Goal: Contribute content: Contribute content

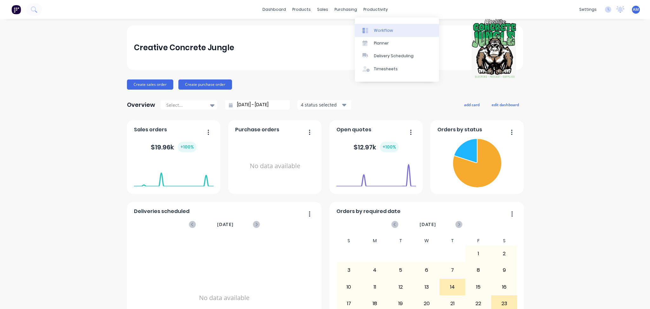
click at [381, 35] on link "Workflow" at bounding box center [397, 30] width 84 height 13
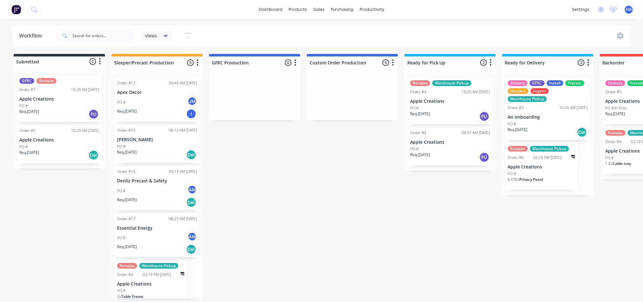
scroll to position [3, 0]
click at [150, 137] on p "[PERSON_NAME]" at bounding box center [157, 139] width 80 height 5
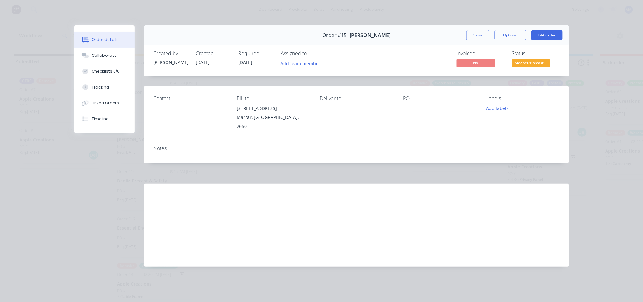
scroll to position [0, 0]
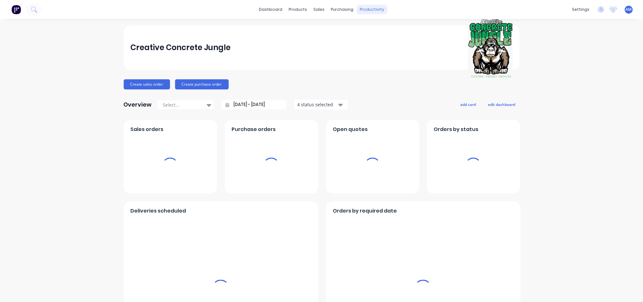
drag, startPoint x: 74, startPoint y: 0, endPoint x: 367, endPoint y: 13, distance: 292.9
click at [367, 13] on div "productivity" at bounding box center [372, 10] width 31 height 10
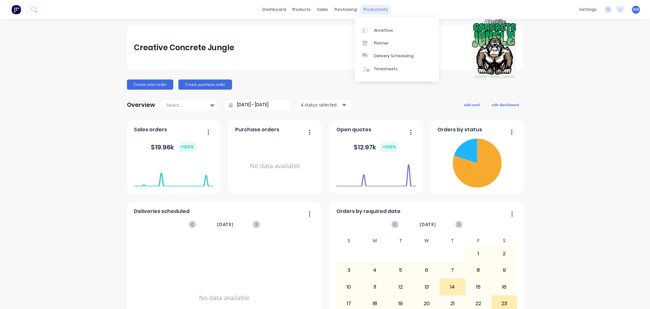
click at [370, 10] on div "productivity" at bounding box center [375, 10] width 31 height 10
click at [383, 35] on link "Workflow" at bounding box center [397, 30] width 84 height 13
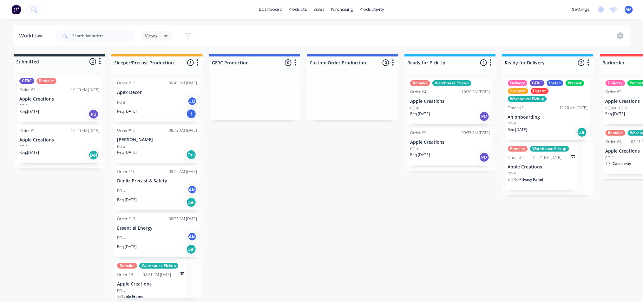
click at [151, 182] on p "Denliz Precast & Safety" at bounding box center [157, 180] width 80 height 5
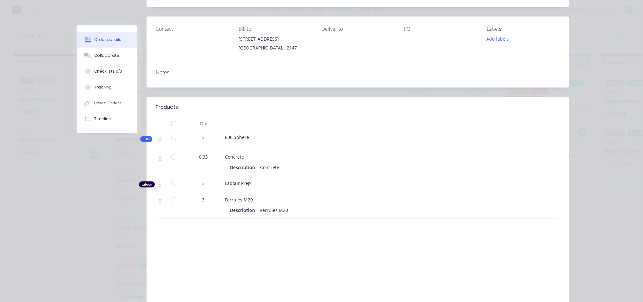
scroll to position [68, 0]
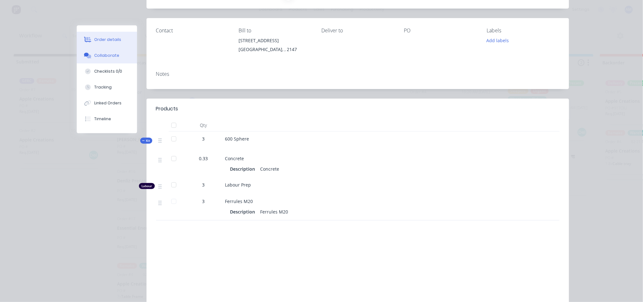
click at [109, 58] on div "Collaborate" at bounding box center [106, 56] width 25 height 6
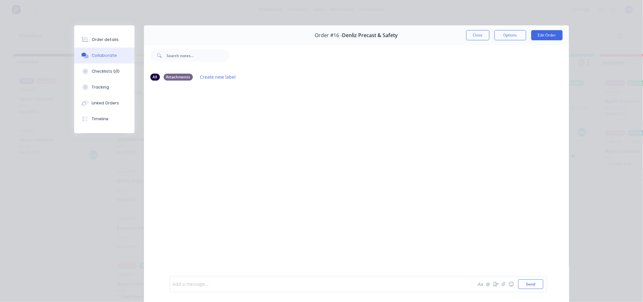
click at [196, 285] on div at bounding box center [312, 284] width 278 height 7
click at [530, 287] on button "Send" at bounding box center [531, 285] width 25 height 10
click at [502, 283] on icon "button" at bounding box center [503, 284] width 3 height 4
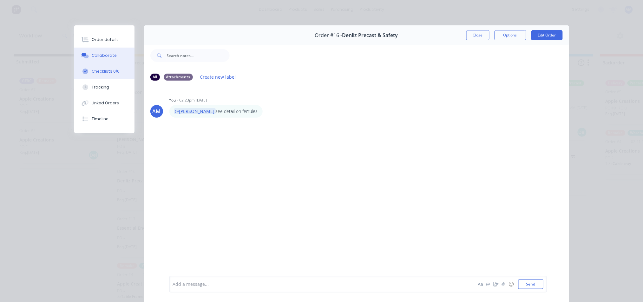
click at [109, 73] on div "Checklists 0/0" at bounding box center [106, 72] width 28 height 6
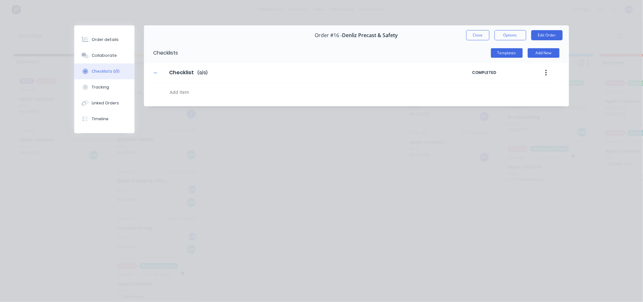
click at [232, 88] on textarea at bounding box center [295, 92] width 256 height 9
type textarea "x"
type textarea "o"
type textarea "x"
type textarea "or"
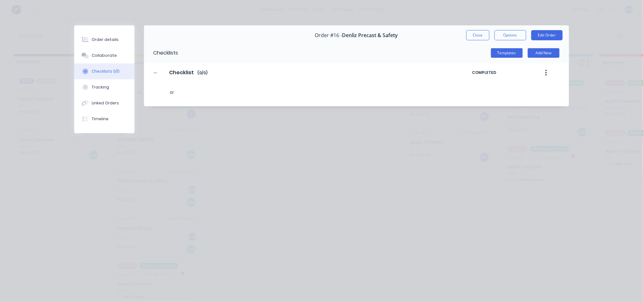
type textarea "x"
type textarea "ord"
type textarea "x"
type textarea "orde"
type textarea "x"
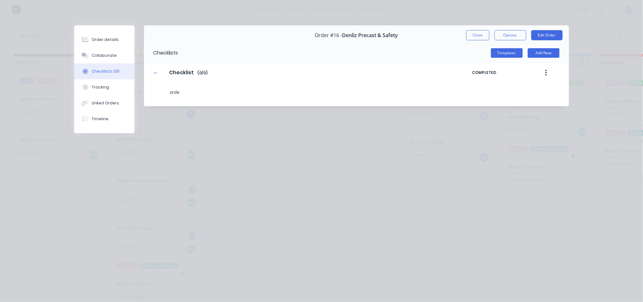
type textarea "order"
type textarea "x"
type textarea "order"
type textarea "x"
type textarea "order c"
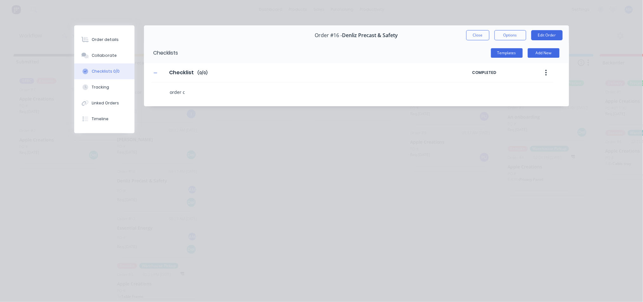
type textarea "x"
type textarea "order co"
type textarea "x"
type textarea "order con"
type textarea "x"
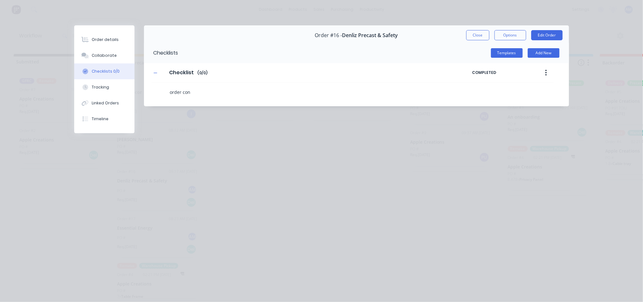
type textarea "order conc"
type textarea "x"
type textarea "order concre"
type textarea "x"
type textarea "order concret"
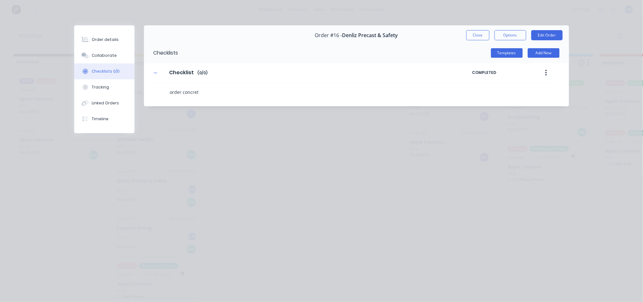
type textarea "x"
type textarea "order concrete"
type textarea "x"
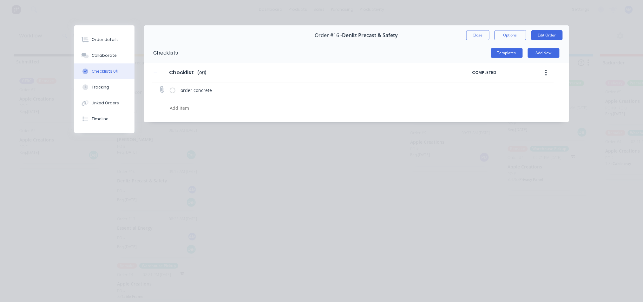
click at [172, 89] on label at bounding box center [173, 90] width 6 height 7
click at [0, 0] on input "checkbox" at bounding box center [0, 0] width 0 height 0
type textarea "x"
click at [476, 37] on button "Close" at bounding box center [478, 35] width 23 height 10
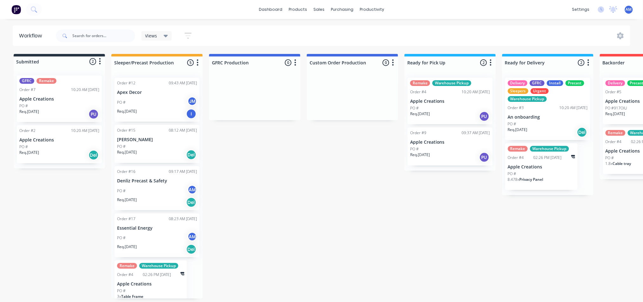
scroll to position [3, 0]
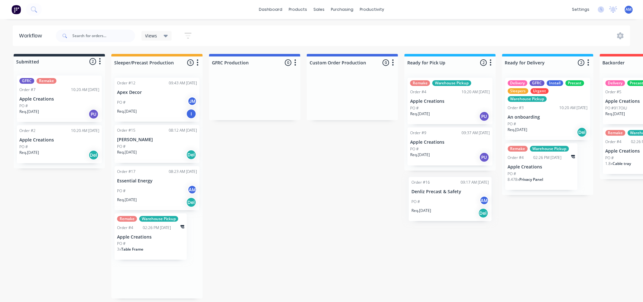
drag, startPoint x: 156, startPoint y: 178, endPoint x: 453, endPoint y: 191, distance: 297.0
click at [453, 191] on div "Submitted 2 Status colour #273444 hex #273444 Save Cancel Summaries Total order…" at bounding box center [432, 176] width 874 height 245
drag, startPoint x: 164, startPoint y: 177, endPoint x: 463, endPoint y: 181, distance: 299.7
click at [463, 181] on div "Submitted 2 Status colour #273444 hex #273444 Save Cancel Summaries Total order…" at bounding box center [432, 176] width 874 height 245
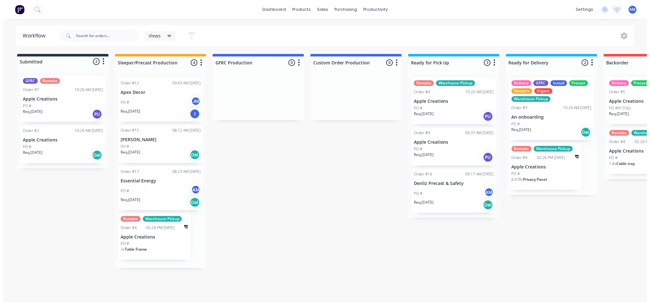
scroll to position [0, 0]
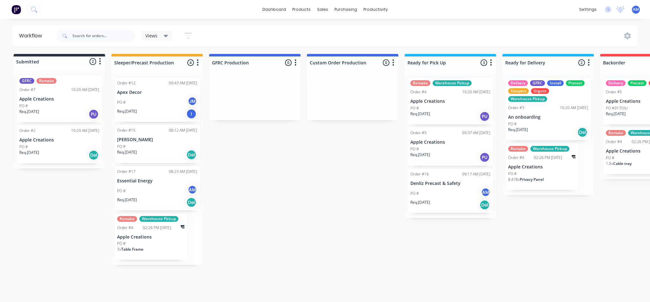
click at [458, 189] on div "PO # AM" at bounding box center [450, 194] width 80 height 12
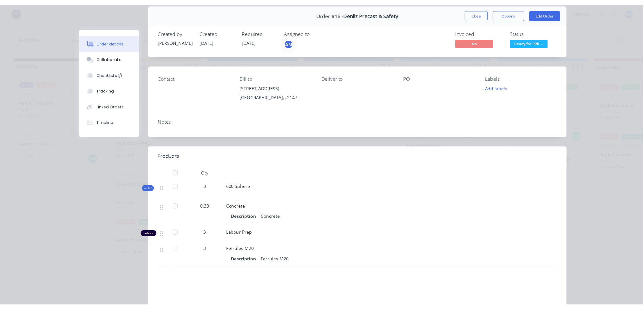
scroll to position [24, 0]
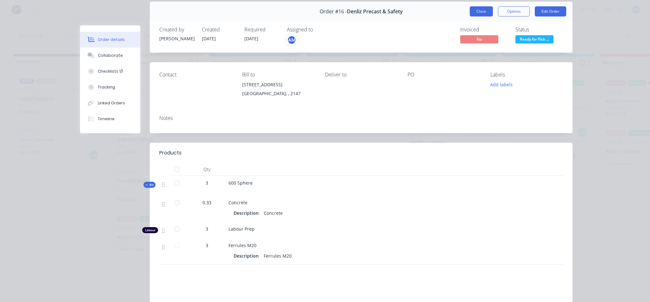
click at [480, 14] on button "Close" at bounding box center [481, 11] width 23 height 10
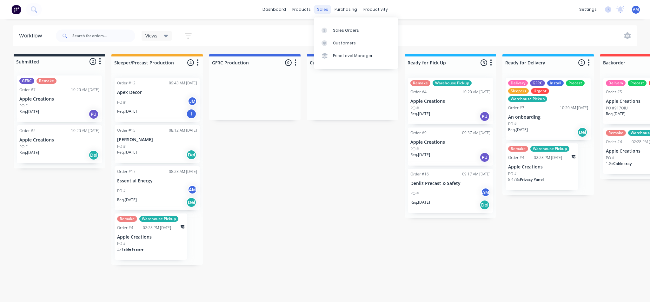
click at [324, 8] on div "sales" at bounding box center [322, 10] width 17 height 10
click at [339, 31] on div "Sales Orders" at bounding box center [346, 31] width 26 height 6
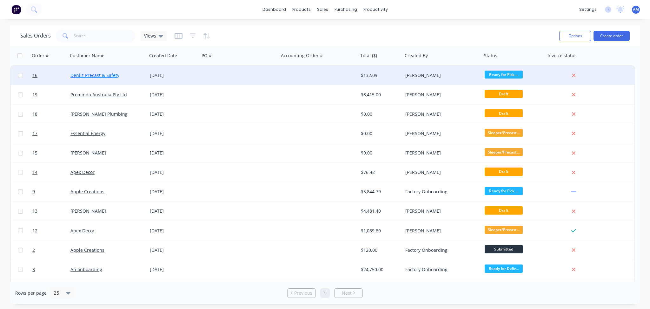
click at [114, 76] on link "Denliz Precast & Safety" at bounding box center [94, 75] width 49 height 6
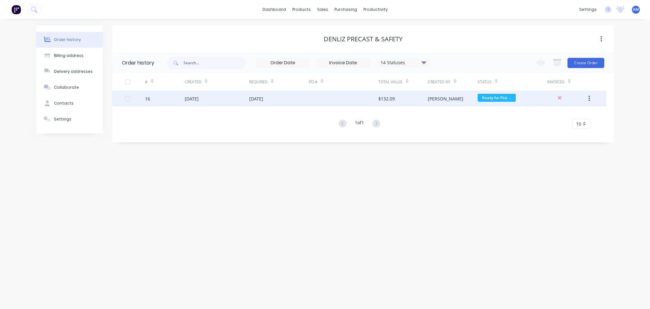
click at [222, 102] on div "[DATE]" at bounding box center [217, 98] width 64 height 16
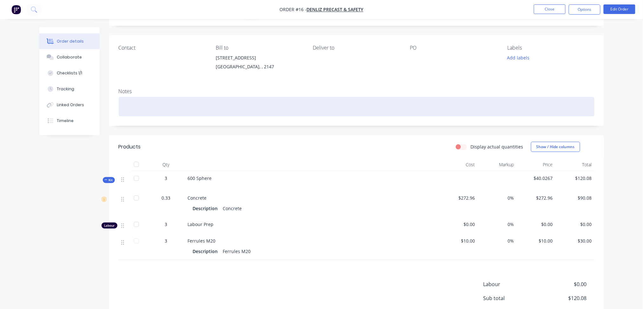
scroll to position [91, 0]
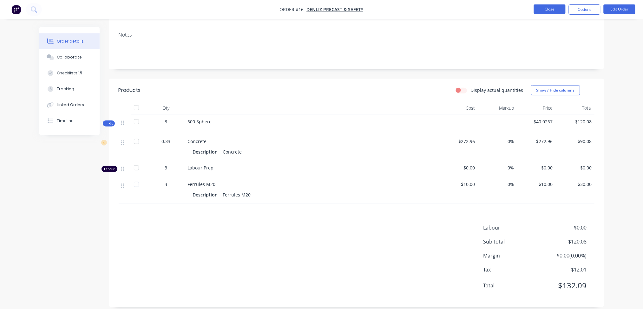
click at [553, 12] on button "Close" at bounding box center [550, 9] width 32 height 10
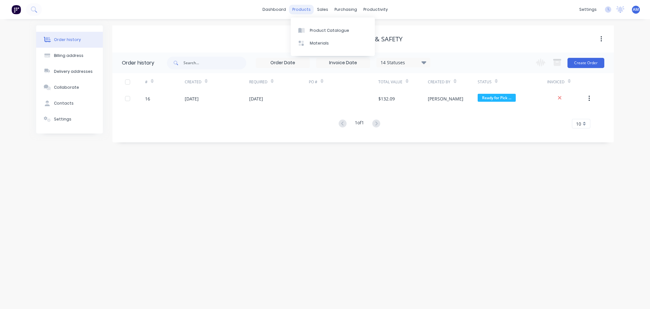
click at [303, 10] on div "products" at bounding box center [301, 10] width 25 height 10
click at [319, 34] on link "Product Catalogue" at bounding box center [333, 30] width 84 height 13
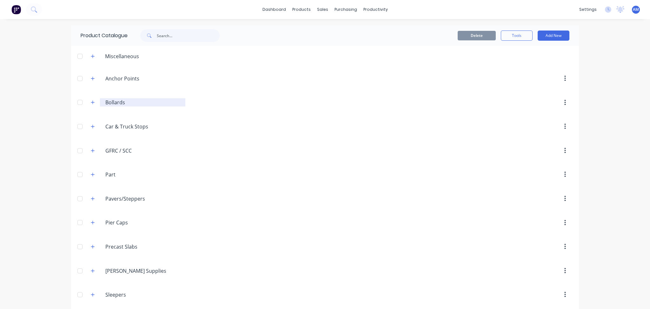
click at [119, 105] on input "Bollards" at bounding box center [142, 102] width 75 height 8
click at [91, 102] on icon "button" at bounding box center [92, 102] width 3 height 3
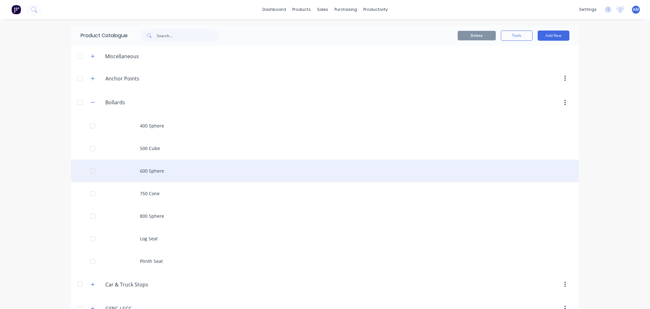
click at [144, 168] on div "600 Sphere" at bounding box center [325, 170] width 508 height 23
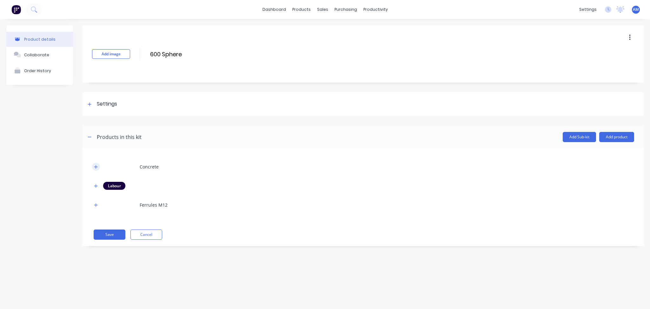
click at [94, 166] on icon "button" at bounding box center [96, 166] width 4 height 4
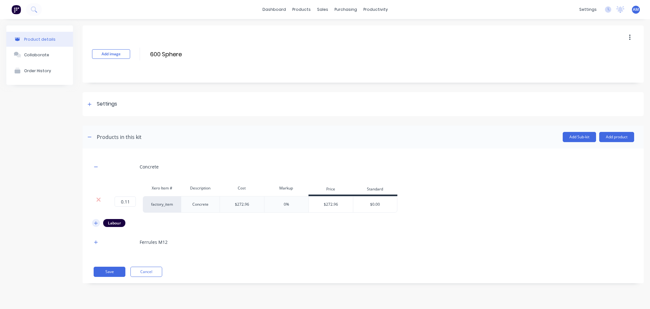
click at [95, 225] on icon "button" at bounding box center [96, 223] width 4 height 4
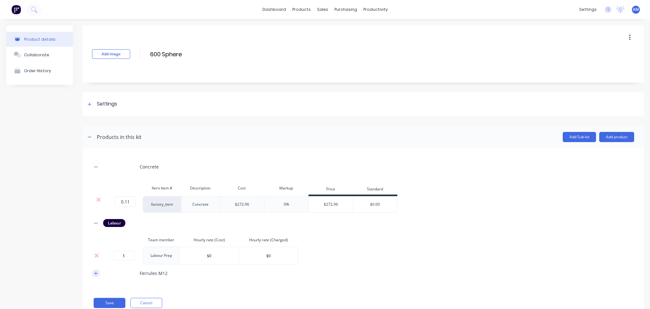
click at [95, 275] on button "button" at bounding box center [96, 273] width 8 height 8
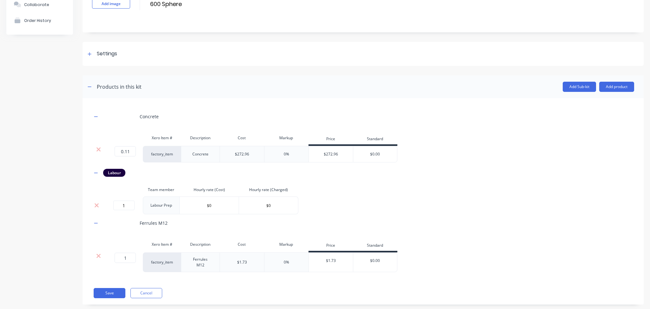
scroll to position [51, 0]
click at [377, 152] on input "$0.00" at bounding box center [375, 153] width 44 height 6
click at [371, 155] on input "$0.00" at bounding box center [375, 153] width 44 height 6
click at [377, 153] on input "$0.00" at bounding box center [375, 153] width 44 height 6
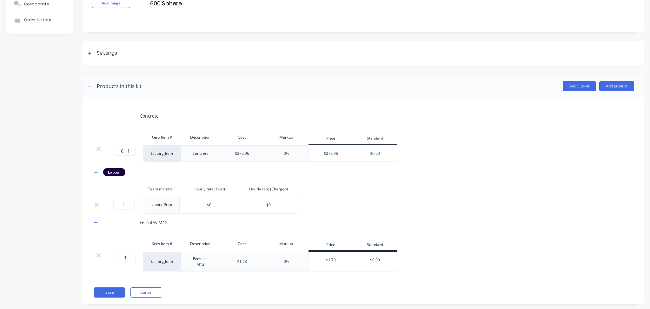
click at [377, 153] on input "$0.00" at bounding box center [375, 153] width 44 height 6
type input "$450"
click at [408, 176] on div "Labour" at bounding box center [363, 172] width 542 height 8
click at [333, 153] on div "$272.96" at bounding box center [331, 153] width 44 height 16
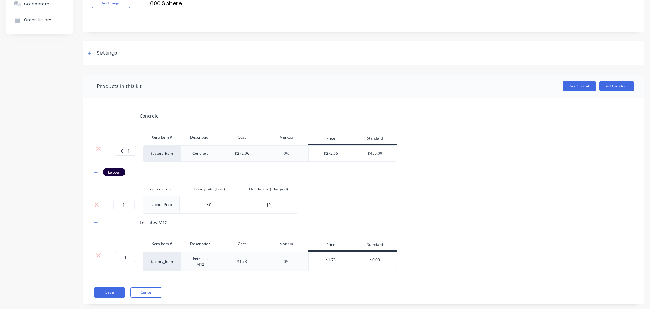
click at [333, 153] on div "$272.96" at bounding box center [331, 153] width 44 height 16
click at [347, 122] on div "Concrete" at bounding box center [363, 115] width 542 height 17
click at [329, 154] on div "$272.96" at bounding box center [331, 153] width 44 height 16
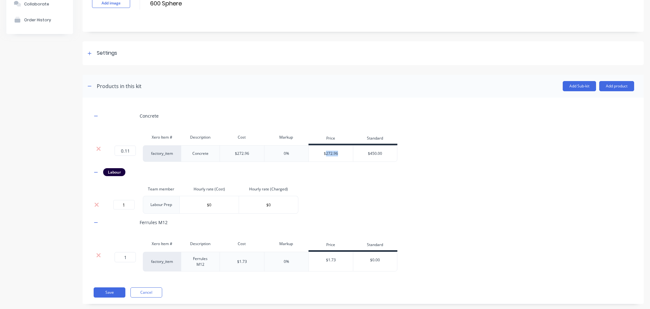
click at [333, 162] on div "$272.96" at bounding box center [331, 153] width 44 height 17
click at [290, 151] on div "0%" at bounding box center [286, 153] width 44 height 17
click at [284, 153] on div "0%" at bounding box center [286, 153] width 5 height 6
click at [282, 156] on div "0%" at bounding box center [286, 153] width 44 height 17
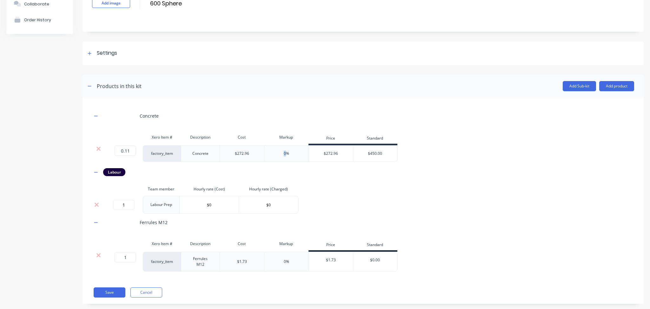
click at [282, 156] on div "0%" at bounding box center [286, 153] width 44 height 17
click at [303, 171] on div "Labour" at bounding box center [363, 172] width 542 height 8
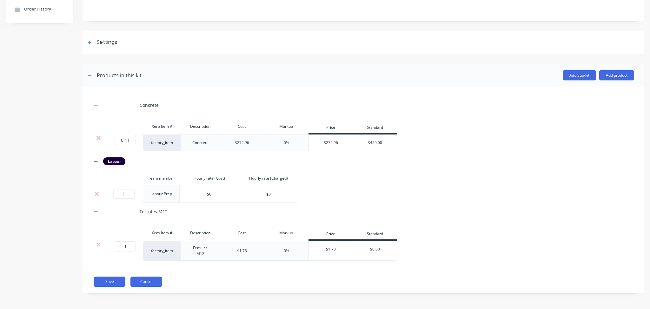
click at [149, 279] on button "Cancel" at bounding box center [146, 281] width 32 height 10
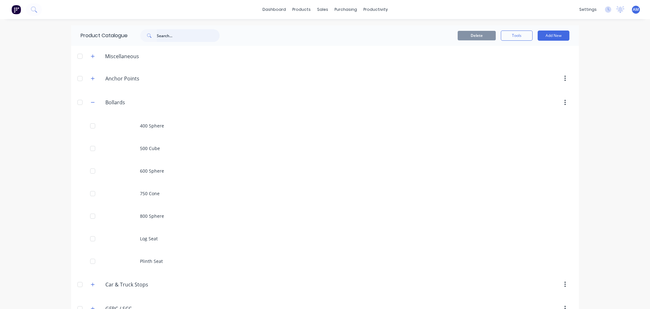
click at [191, 31] on input "text" at bounding box center [188, 35] width 63 height 13
type input "concrete"
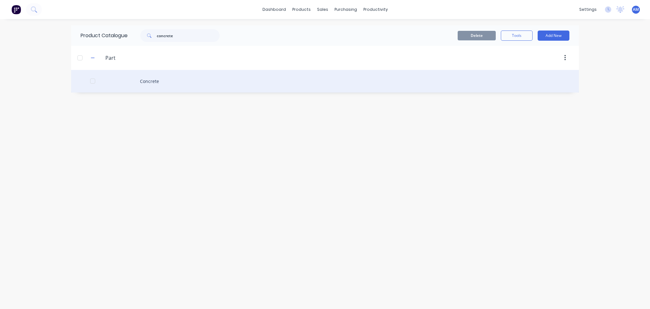
click at [152, 81] on div "Concrete" at bounding box center [325, 81] width 508 height 23
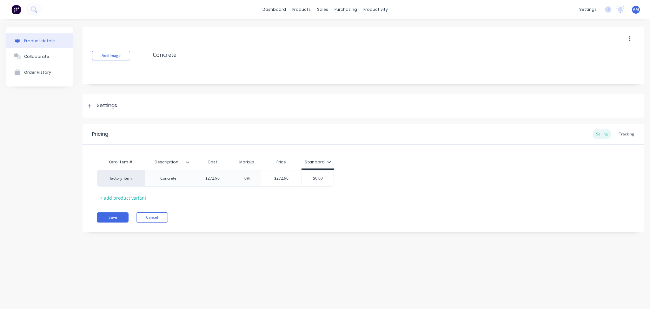
type textarea "x"
click at [246, 179] on input "0%" at bounding box center [247, 178] width 32 height 6
type input "%"
type textarea "x"
type input "1%"
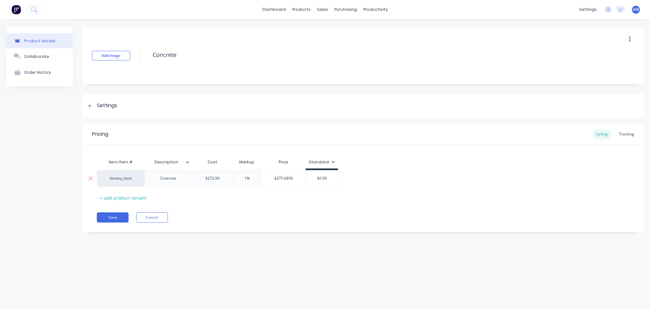
type textarea "x"
type input "10%"
type textarea "x"
type input "100%"
type input "$545.92"
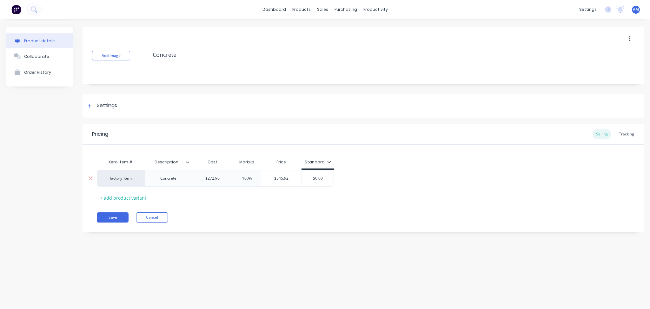
drag, startPoint x: 288, startPoint y: 177, endPoint x: 268, endPoint y: 176, distance: 20.0
click at [268, 176] on input "$545.92" at bounding box center [281, 178] width 40 height 6
paste input "561069"
type textarea "x"
type input "561069"
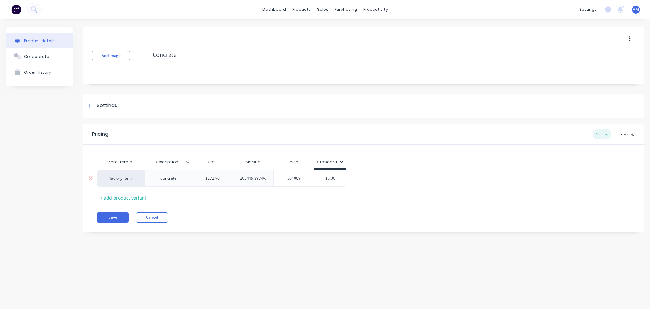
type textarea "x"
type input "$545.92"
type input "$0.00"
click at [323, 180] on input "$0.00" at bounding box center [318, 178] width 32 height 6
paste input "$545.92"
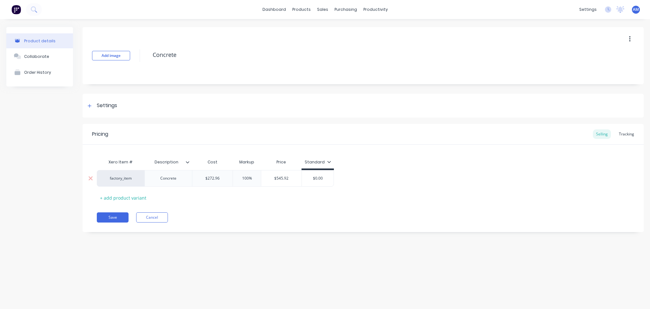
type textarea "x"
type input "$0.00$545.92"
type textarea "x"
type input "$0.0$545.92"
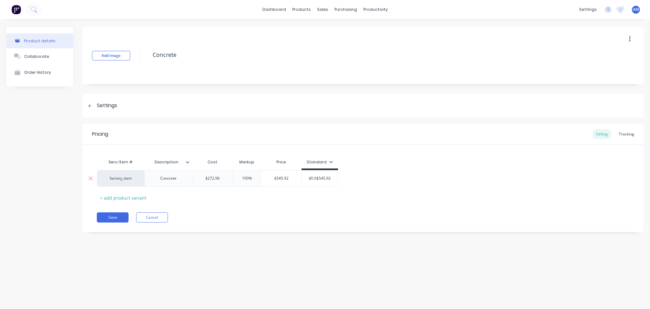
scroll to position [0, 0]
type textarea "x"
type input "$0.$545.92"
type textarea "x"
type input "$0$545.92"
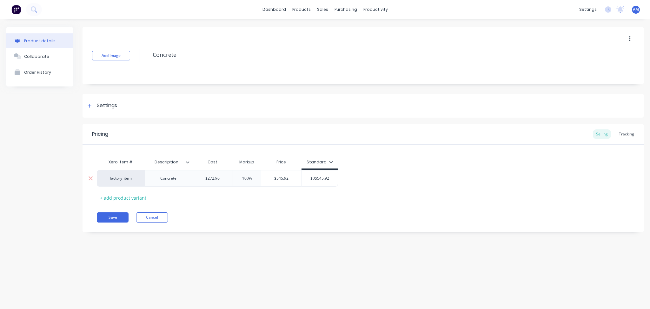
type textarea "x"
type input "$545.92"
type textarea "x"
type input "$545.92"
click at [281, 180] on input "$545.92" at bounding box center [281, 178] width 40 height 6
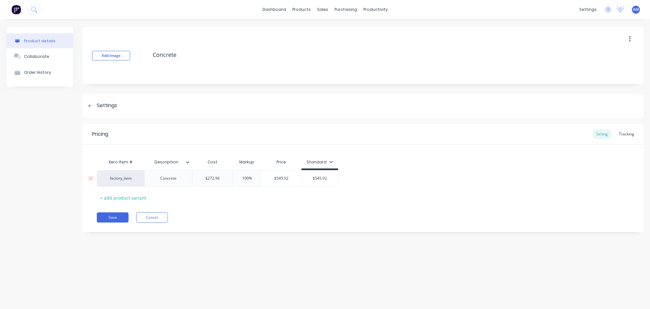
click at [281, 180] on input "$545.92" at bounding box center [281, 178] width 40 height 6
type textarea "x"
type input "$5"
type textarea "x"
type input "$55"
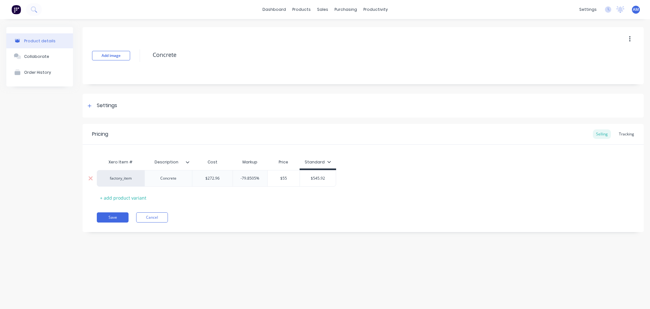
type textarea "x"
type input "$550"
click at [323, 178] on input "$545.92" at bounding box center [320, 178] width 36 height 6
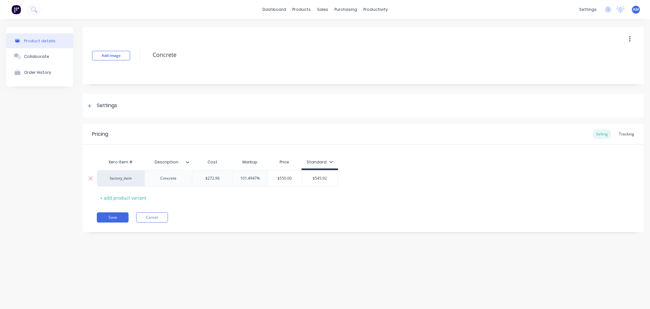
type textarea "x"
type input "$5"
type textarea "x"
type input "$55"
type textarea "x"
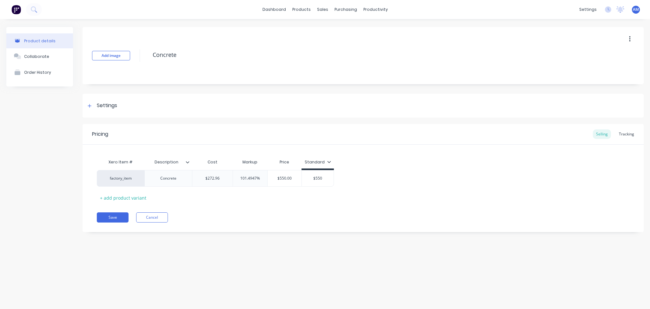
type input "$550"
click at [314, 195] on div "Xero Item # Description Cost Markup Price Standard factory_item Concrete $272.9…" at bounding box center [363, 179] width 533 height 47
click at [156, 218] on button "Cancel" at bounding box center [152, 217] width 32 height 10
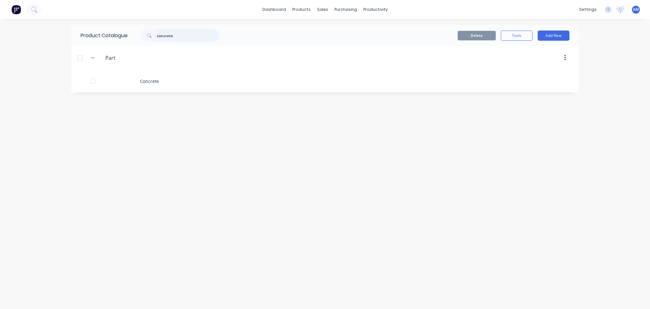
click at [208, 37] on input "concrete" at bounding box center [188, 35] width 63 height 13
type input "c"
click at [216, 69] on header "Part Part" at bounding box center [325, 58] width 508 height 24
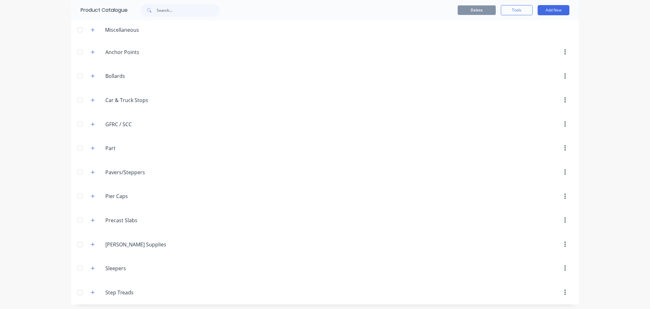
scroll to position [27, 0]
click at [91, 146] on icon "button" at bounding box center [93, 147] width 4 height 4
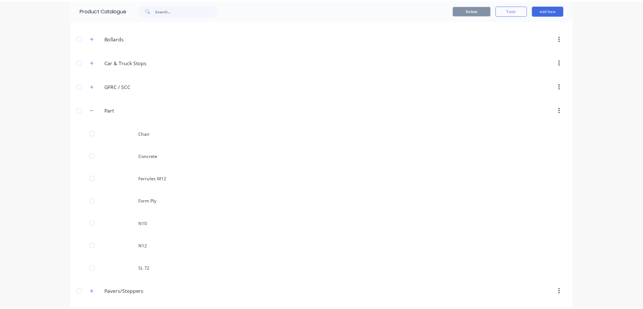
scroll to position [0, 0]
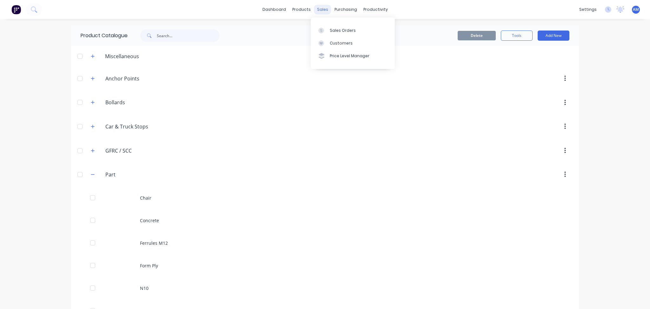
click at [316, 12] on div "sales" at bounding box center [322, 10] width 17 height 10
click at [337, 29] on div "Sales Orders" at bounding box center [343, 31] width 26 height 6
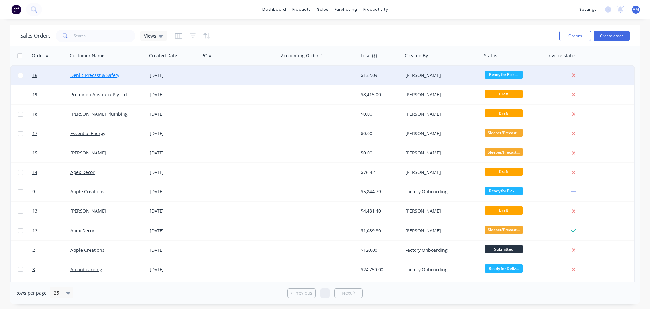
click at [116, 74] on link "Denliz Precast & Safety" at bounding box center [94, 75] width 49 height 6
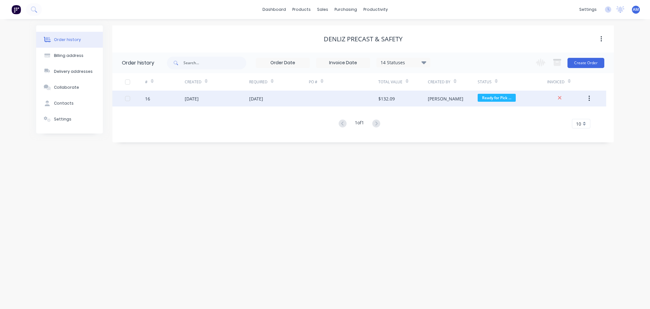
click at [192, 99] on div "[DATE]" at bounding box center [192, 98] width 14 height 7
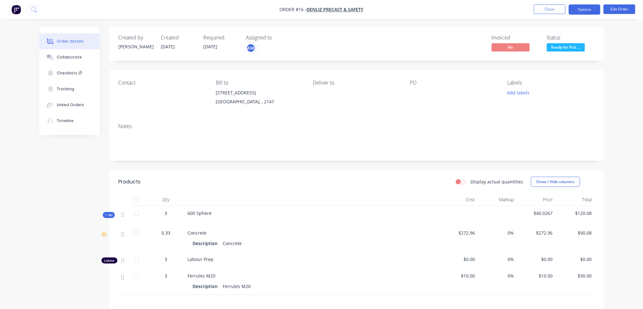
click at [592, 8] on button "Options" at bounding box center [585, 9] width 32 height 10
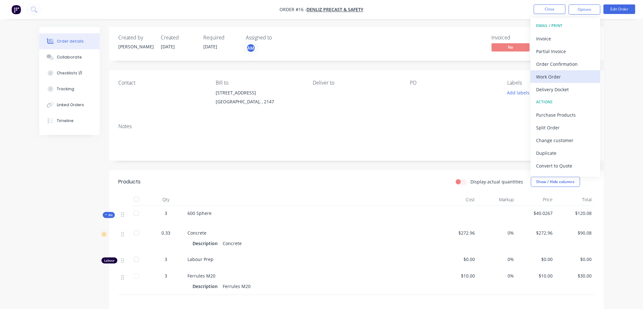
click at [553, 77] on div "Work Order" at bounding box center [566, 76] width 58 height 9
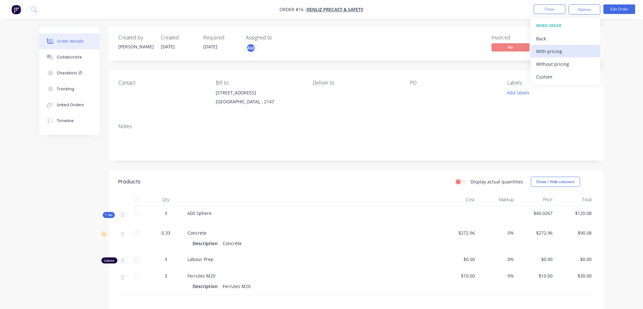
click at [575, 52] on div "With pricing" at bounding box center [566, 51] width 58 height 9
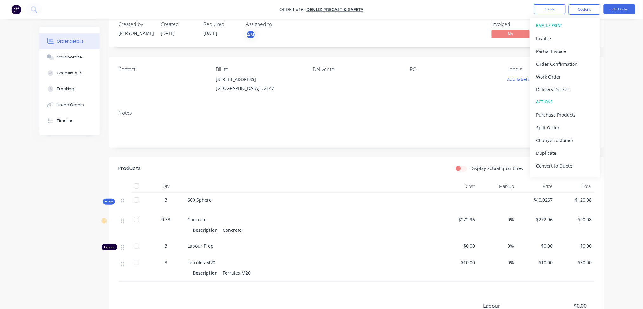
scroll to position [7, 0]
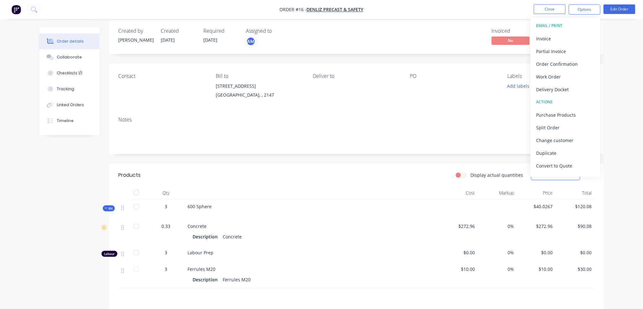
click at [624, 41] on div "Order details Collaborate Checklists 1/1 Tracking Linked Orders Timeline Order …" at bounding box center [321, 197] width 643 height 408
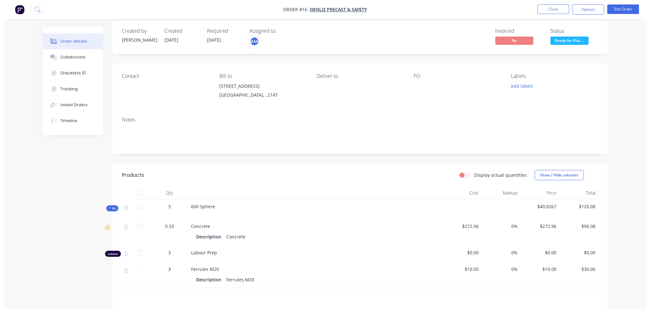
scroll to position [0, 0]
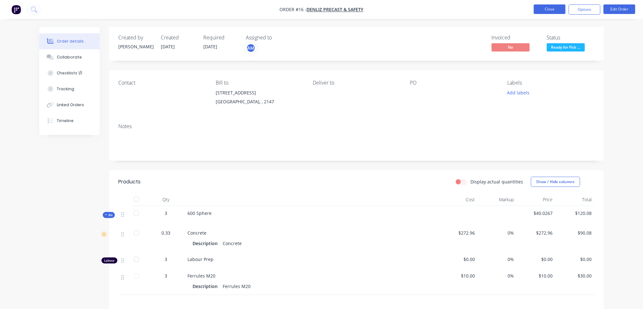
click at [552, 10] on button "Close" at bounding box center [550, 9] width 32 height 10
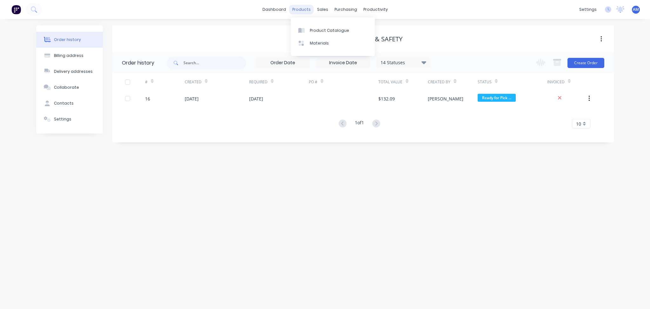
click at [301, 10] on div "products" at bounding box center [301, 10] width 25 height 10
click at [323, 32] on div "Product Catalogue" at bounding box center [329, 31] width 39 height 6
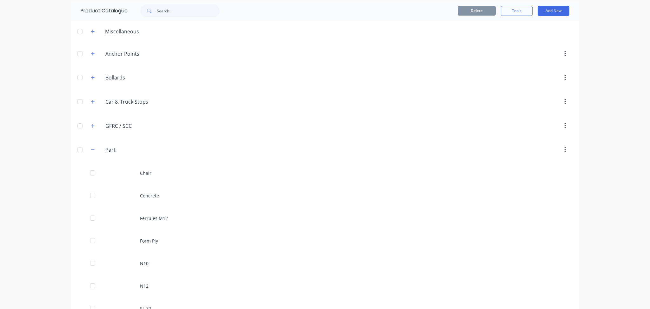
scroll to position [34, 0]
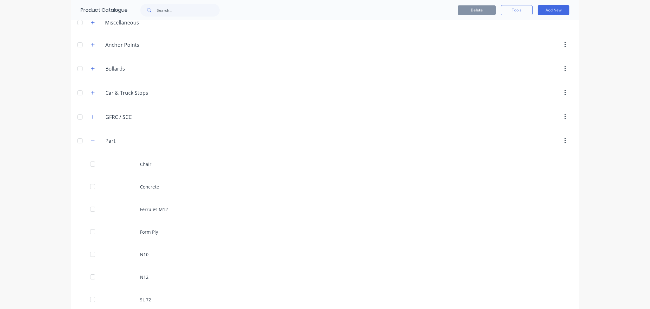
click at [86, 68] on div "Bollards Bollards" at bounding box center [136, 68] width 100 height 11
click at [91, 69] on icon "button" at bounding box center [93, 68] width 4 height 4
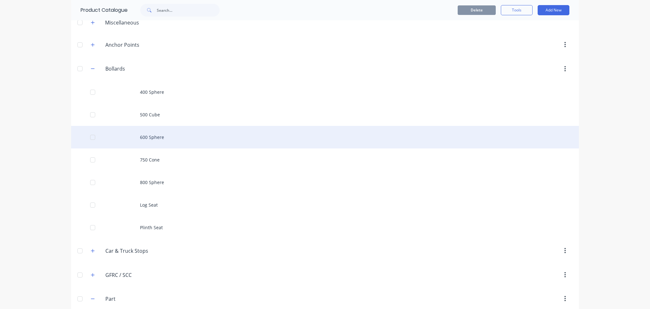
click at [139, 138] on div "600 Sphere" at bounding box center [325, 137] width 508 height 23
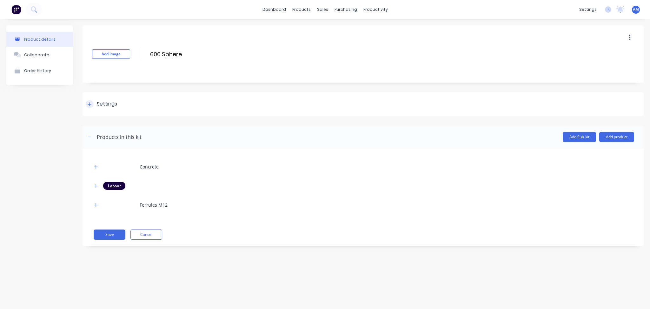
click at [91, 104] on icon at bounding box center [90, 104] width 4 height 4
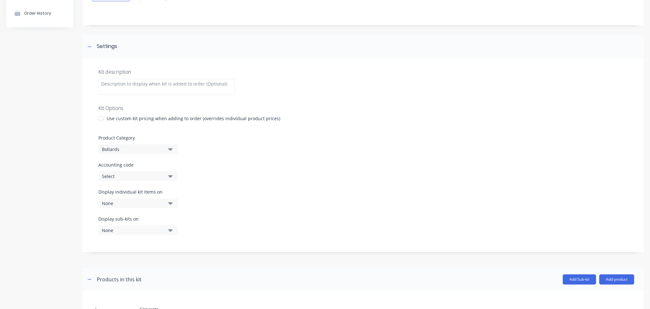
scroll to position [57, 0]
click at [154, 204] on div "None" at bounding box center [133, 203] width 62 height 7
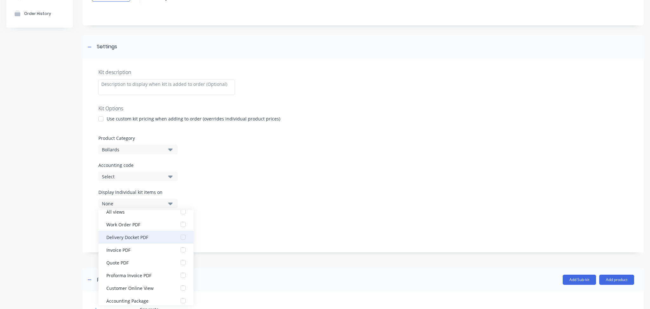
scroll to position [0, 0]
click at [177, 232] on div "button" at bounding box center [183, 231] width 13 height 13
click at [295, 192] on div "Display individual kit items on 1 selected" at bounding box center [362, 202] width 529 height 27
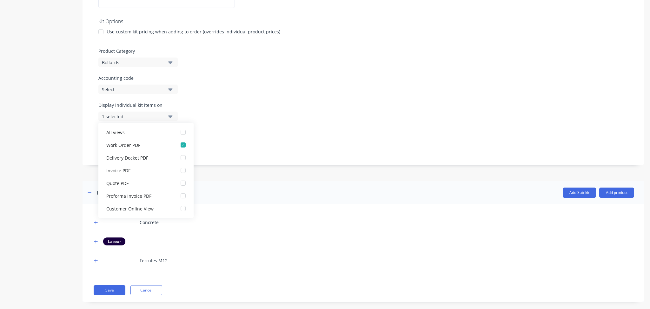
scroll to position [152, 0]
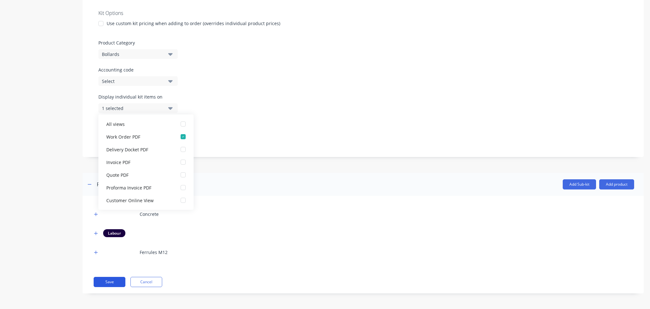
click at [118, 281] on button "Save" at bounding box center [110, 281] width 32 height 10
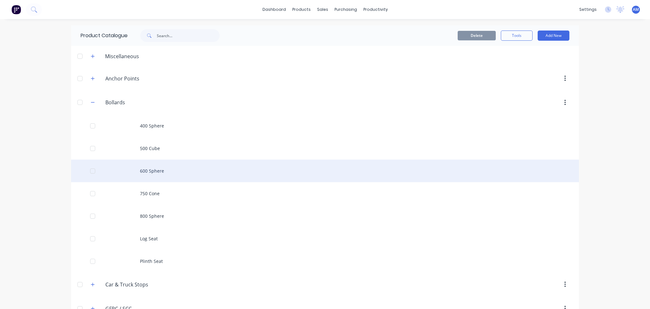
click at [140, 172] on div "600 Sphere" at bounding box center [325, 170] width 508 height 23
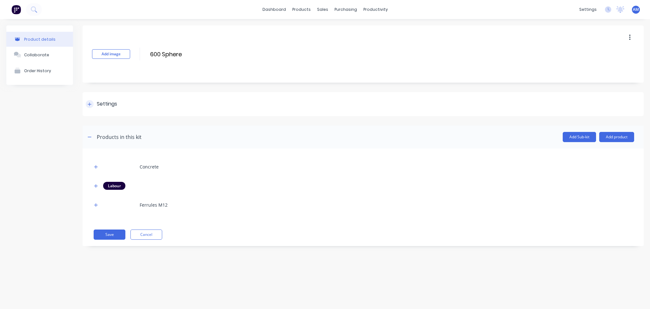
click at [101, 102] on div "Settings" at bounding box center [107, 104] width 20 height 8
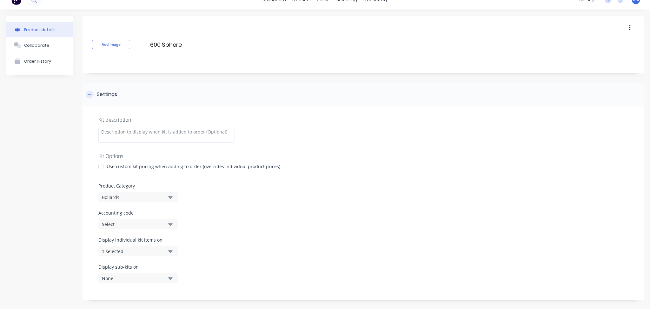
scroll to position [10, 0]
click at [130, 279] on div "None" at bounding box center [133, 277] width 62 height 7
click at [168, 200] on button "Work Order PDF" at bounding box center [145, 199] width 95 height 13
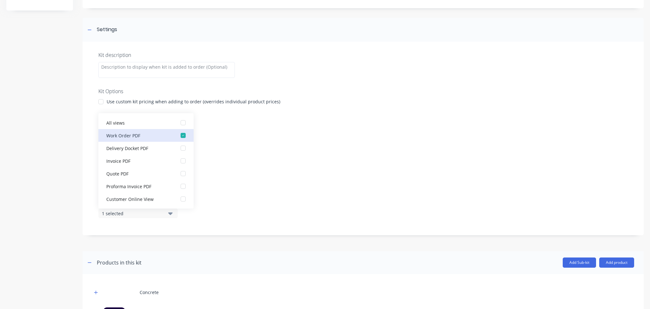
scroll to position [151, 0]
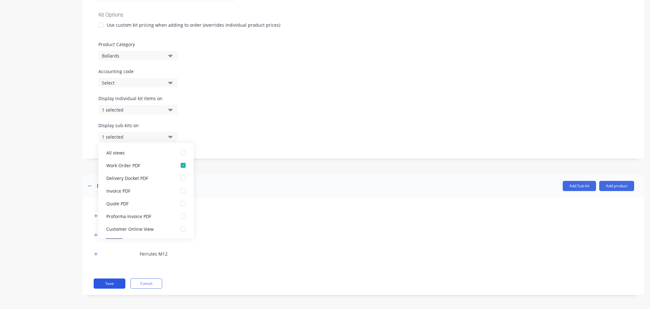
click at [104, 282] on button "Save" at bounding box center [110, 283] width 32 height 10
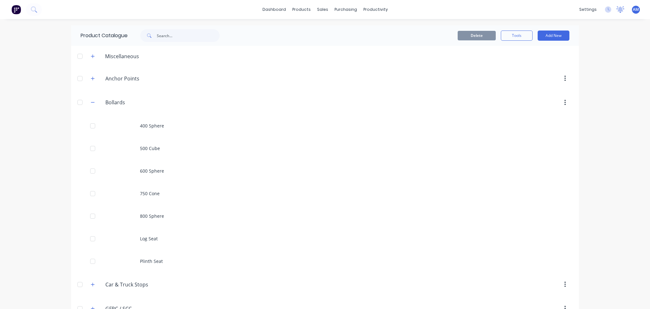
click at [616, 12] on icon at bounding box center [620, 9] width 8 height 6
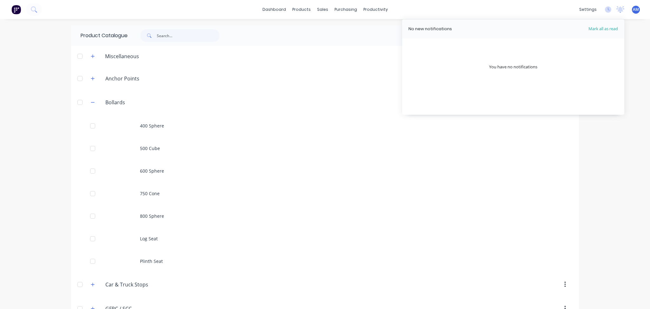
click at [634, 53] on div "dashboard products sales purchasing productivity dashboard products Product Cat…" at bounding box center [325, 154] width 650 height 309
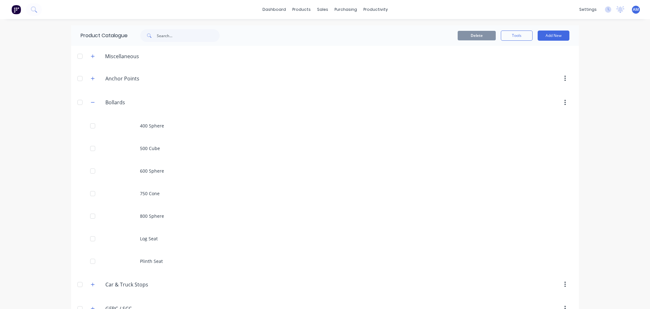
click at [14, 10] on img at bounding box center [16, 10] width 10 height 10
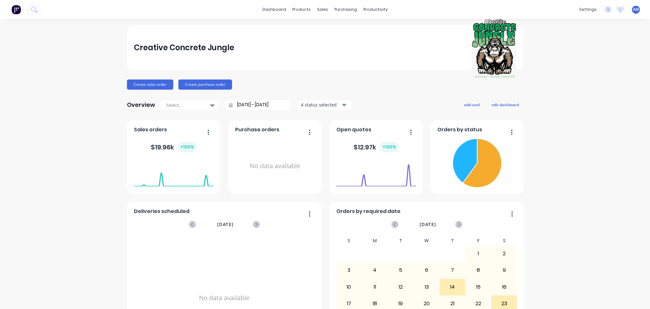
click at [616, 14] on div "settings No new notifications [PERSON_NAME] all as read You have no notificatio…" at bounding box center [613, 10] width 74 height 10
click at [618, 11] on icon at bounding box center [621, 8] width 6 height 5
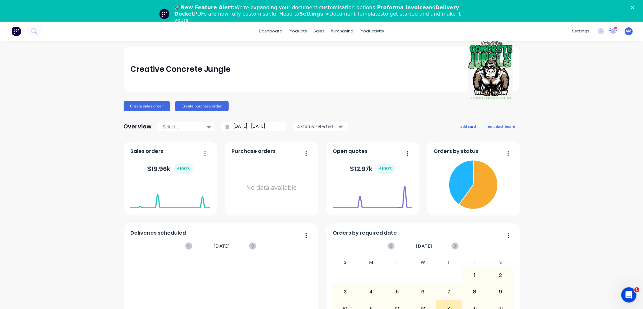
click at [610, 27] on div at bounding box center [614, 31] width 8 height 10
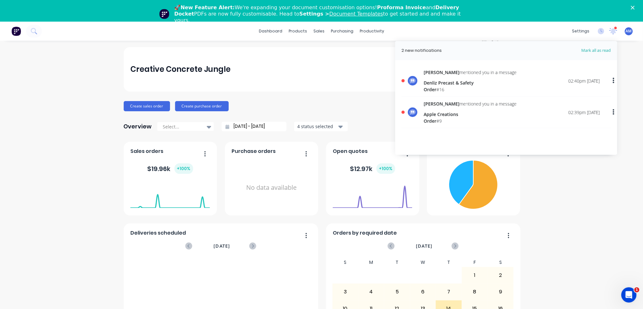
click at [631, 86] on div "Creative Concrete Jungle Create sales order Create purchase order Overview Sele…" at bounding box center [321, 212] width 643 height 331
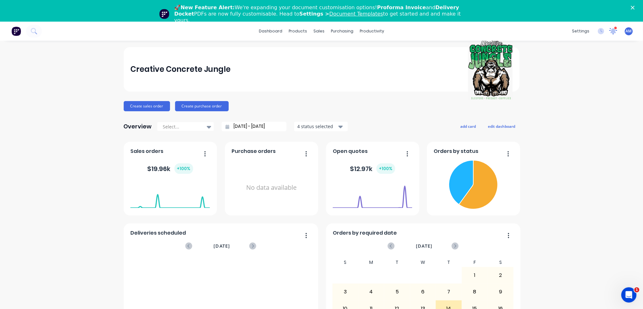
click at [611, 28] on icon at bounding box center [614, 30] width 6 height 5
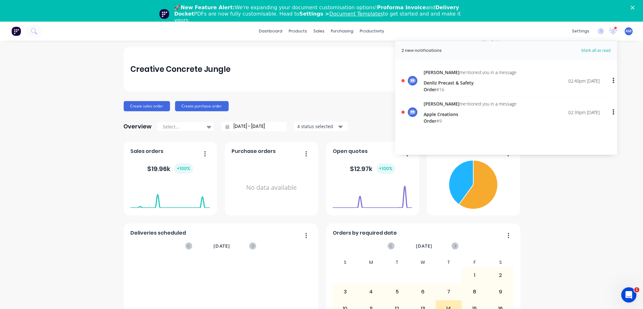
click at [441, 83] on div "Denliz Precast & Safety" at bounding box center [470, 82] width 93 height 7
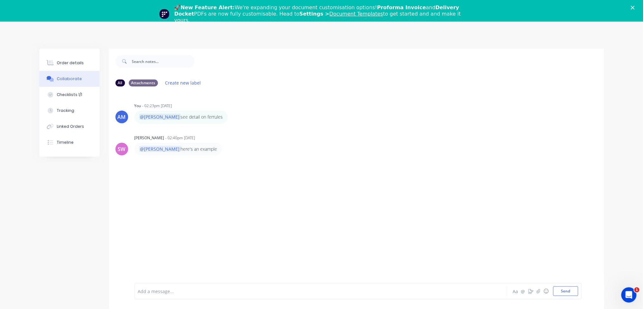
click at [635, 9] on icon "Close" at bounding box center [633, 8] width 4 height 4
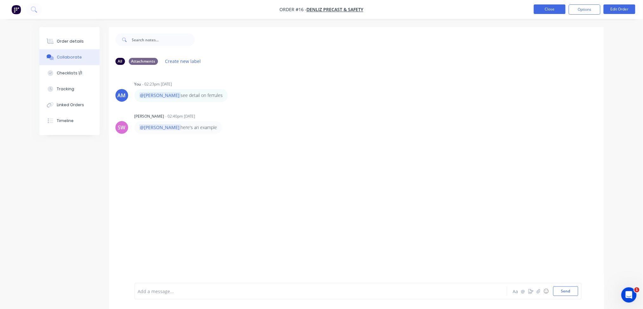
click at [542, 13] on button "Close" at bounding box center [550, 9] width 32 height 10
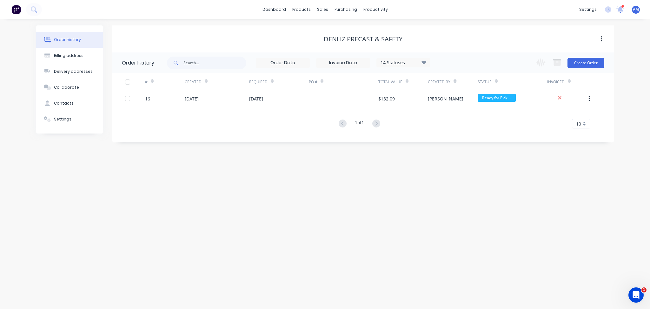
click at [621, 12] on icon at bounding box center [620, 9] width 8 height 7
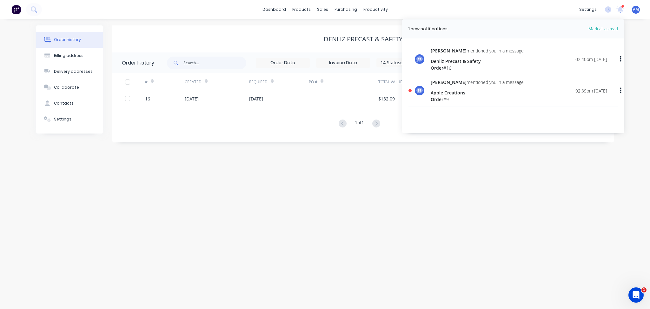
click at [445, 90] on div "Apple Creations" at bounding box center [477, 92] width 93 height 7
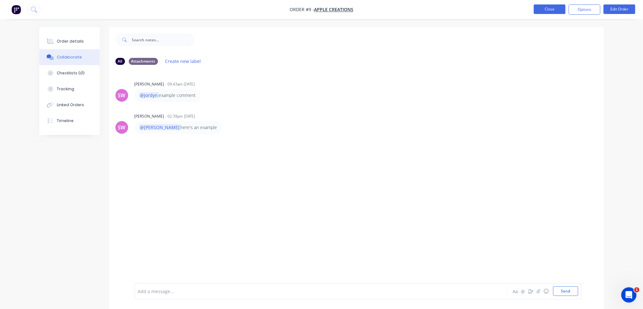
click at [548, 10] on button "Close" at bounding box center [550, 9] width 32 height 10
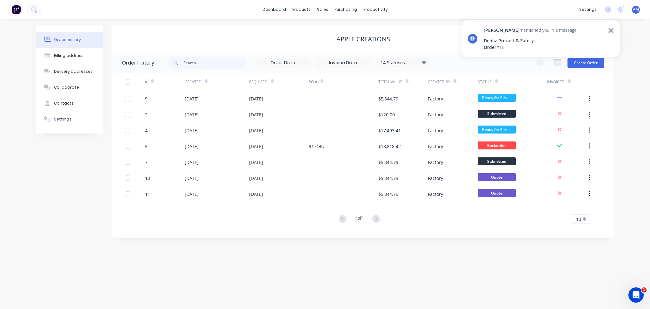
click at [515, 40] on div "Denliz Precast & Safety" at bounding box center [530, 40] width 93 height 7
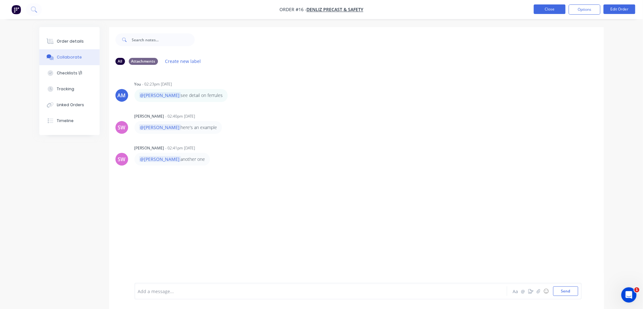
click at [552, 10] on button "Close" at bounding box center [550, 9] width 32 height 10
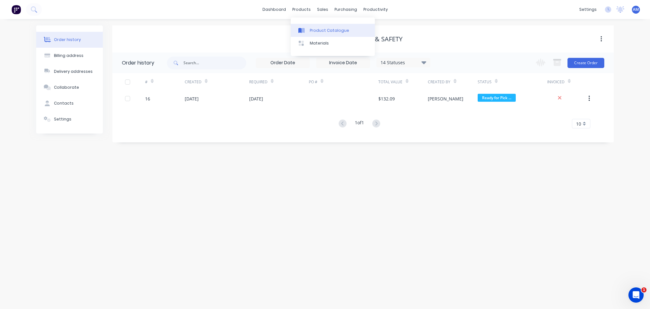
click at [314, 33] on link "Product Catalogue" at bounding box center [333, 30] width 84 height 13
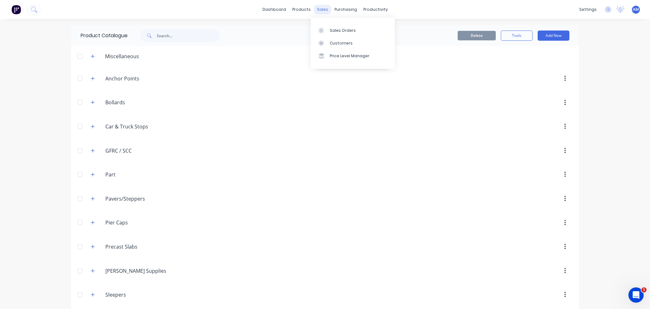
click at [322, 9] on div "sales" at bounding box center [322, 10] width 17 height 10
click at [338, 30] on div "Sales Orders" at bounding box center [343, 31] width 26 height 6
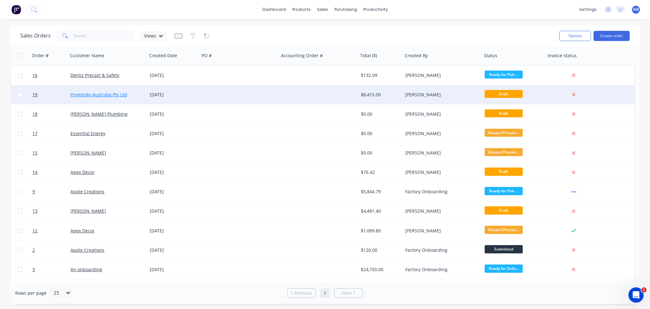
click at [116, 94] on link "Prominda Australia Pty Ltd" at bounding box center [98, 94] width 56 height 6
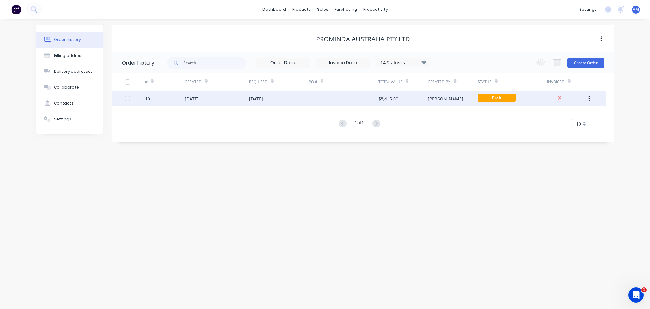
click at [199, 99] on div "[DATE]" at bounding box center [192, 98] width 14 height 7
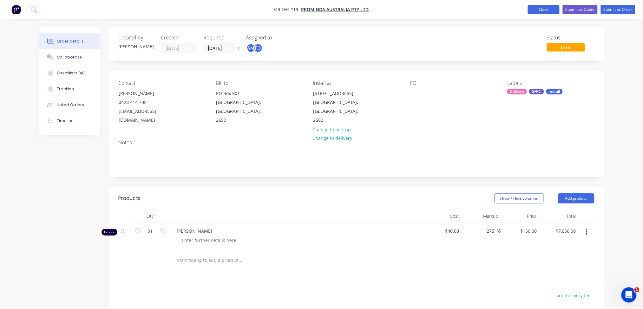
click at [533, 13] on button "Close" at bounding box center [544, 10] width 32 height 10
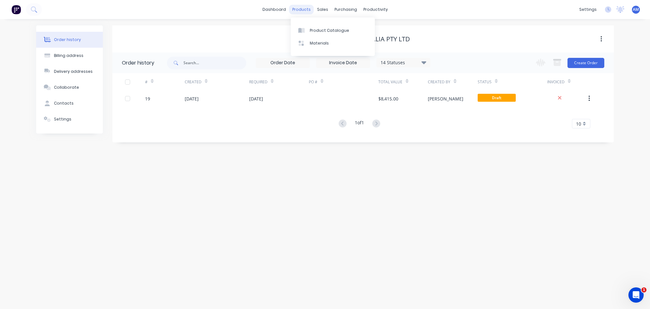
click at [305, 8] on div "products" at bounding box center [301, 10] width 25 height 10
click at [315, 33] on link "Product Catalogue" at bounding box center [333, 30] width 84 height 13
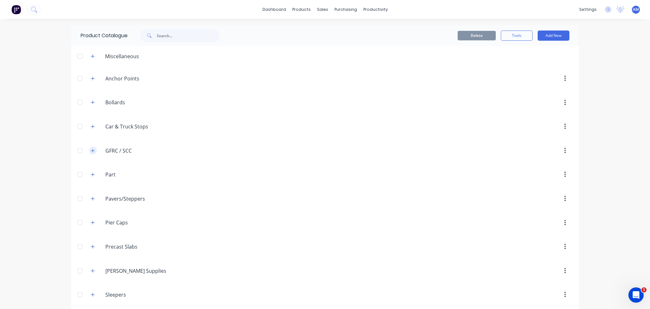
click at [91, 149] on icon "button" at bounding box center [93, 150] width 4 height 4
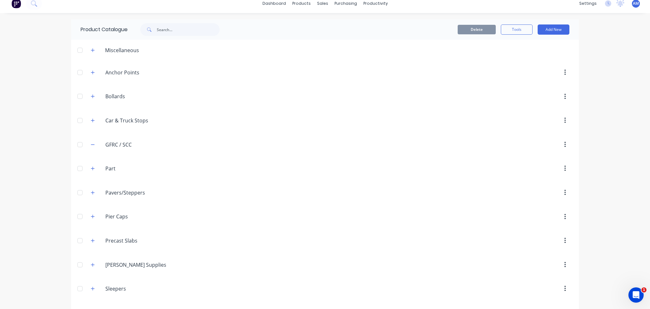
scroll to position [6, 0]
click at [116, 144] on input "GFRC / SCC" at bounding box center [142, 144] width 75 height 8
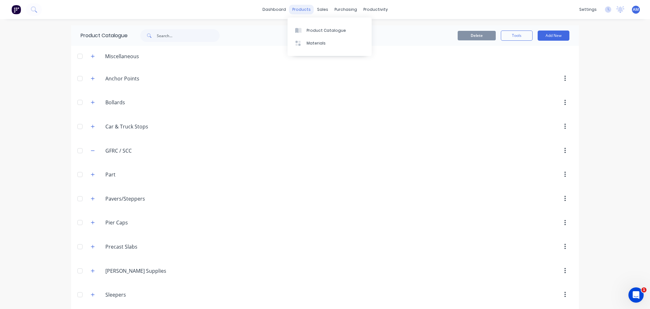
click at [301, 9] on div "products" at bounding box center [301, 10] width 25 height 10
click at [543, 34] on button "Add New" at bounding box center [554, 35] width 32 height 10
click at [531, 78] on div "Product Kit" at bounding box center [539, 77] width 49 height 9
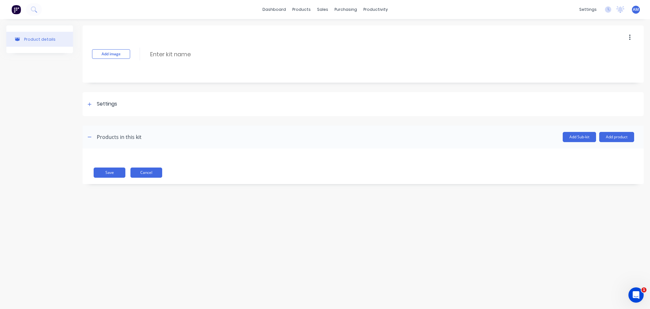
click at [143, 172] on button "Cancel" at bounding box center [146, 172] width 32 height 10
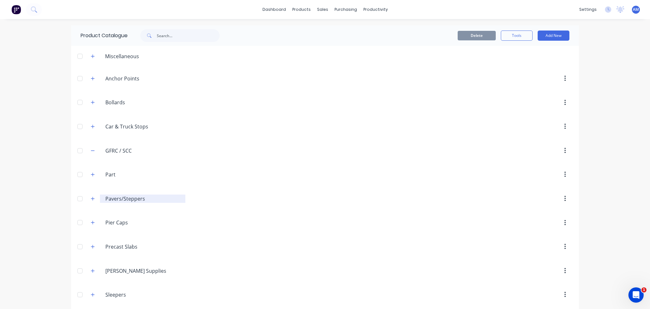
scroll to position [0, 0]
click at [91, 54] on icon "button" at bounding box center [93, 56] width 4 height 4
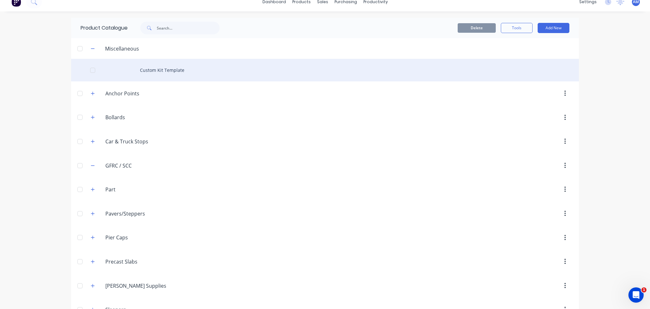
scroll to position [18, 0]
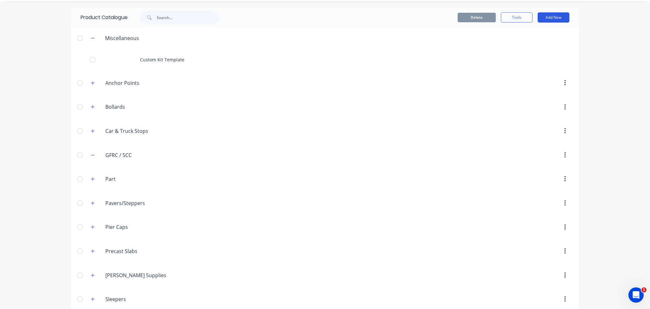
click at [556, 17] on button "Add New" at bounding box center [554, 17] width 32 height 10
click at [526, 46] on div "Product" at bounding box center [539, 46] width 49 height 9
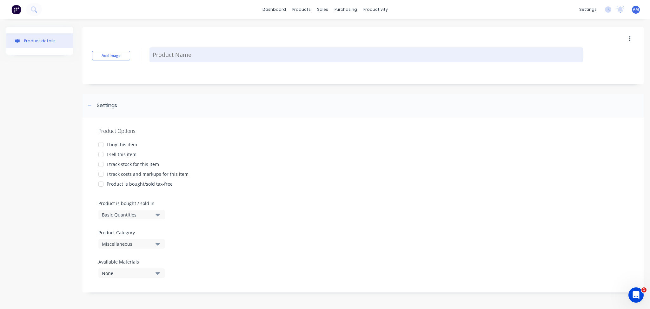
click at [196, 57] on textarea at bounding box center [367, 54] width 434 height 15
type textarea "x"
type textarea "G"
type textarea "x"
type textarea "GFR"
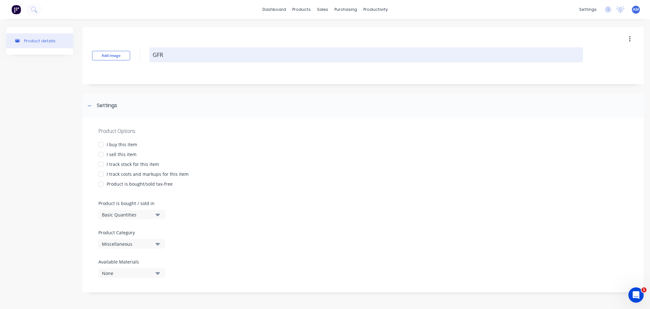
type textarea "x"
type textarea "GFRC"
type textarea "x"
type textarea "GFRC"
type textarea "x"
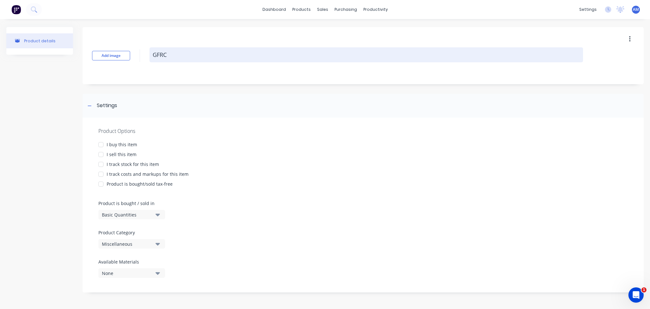
type textarea "GFRC P"
type textarea "x"
type textarea "GFRC Pr"
type textarea "x"
type textarea "GFRC Pre"
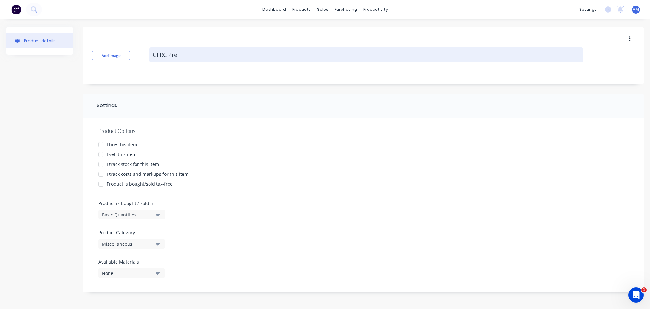
type textarea "x"
type textarea "GFRC Prem"
type textarea "x"
type textarea "GFRC Premi"
type textarea "x"
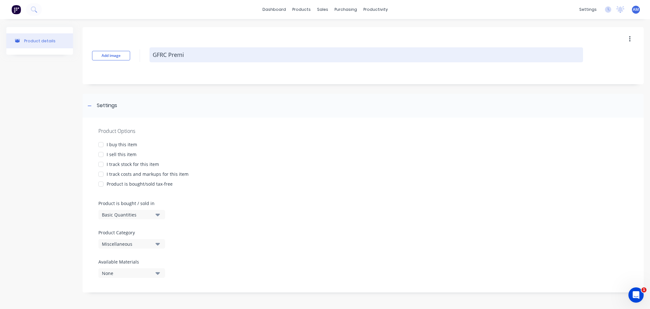
type textarea "GFRC Premix"
type textarea "x"
type textarea "GFRC Premix"
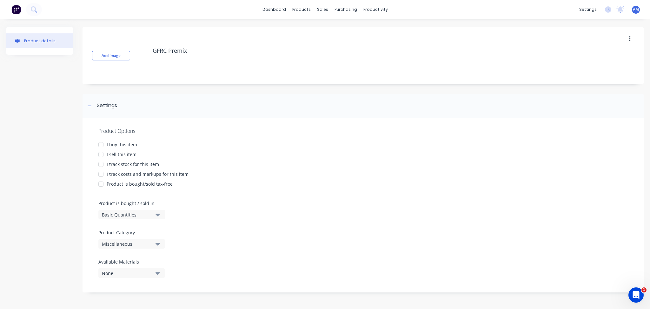
click at [101, 144] on div at bounding box center [101, 144] width 13 height 13
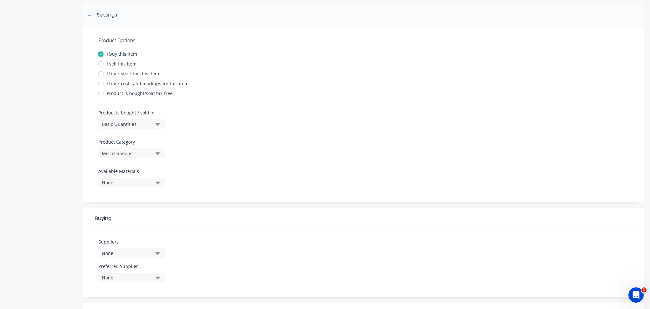
scroll to position [91, 0]
click at [102, 73] on div at bounding box center [101, 73] width 13 height 13
click at [100, 87] on div at bounding box center [101, 93] width 13 height 13
click at [103, 81] on div at bounding box center [101, 83] width 13 height 13
click at [99, 95] on div at bounding box center [101, 93] width 13 height 13
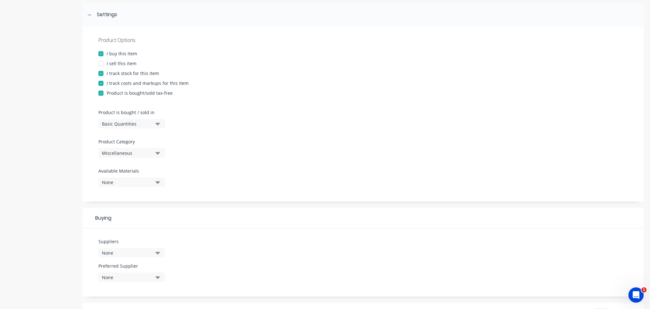
type textarea "x"
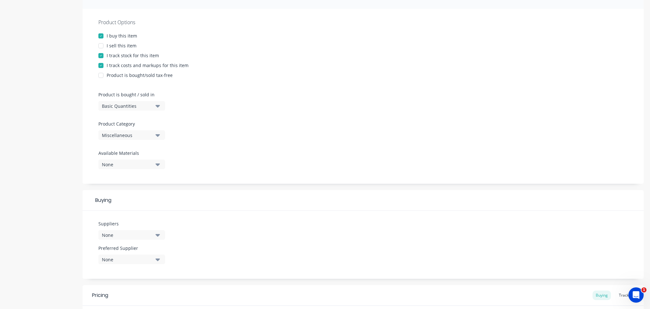
scroll to position [109, 0]
type textarea "GFRC Premix"
type textarea "x"
type textarea "GFRC Premix"
click at [159, 133] on icon "button" at bounding box center [158, 134] width 4 height 7
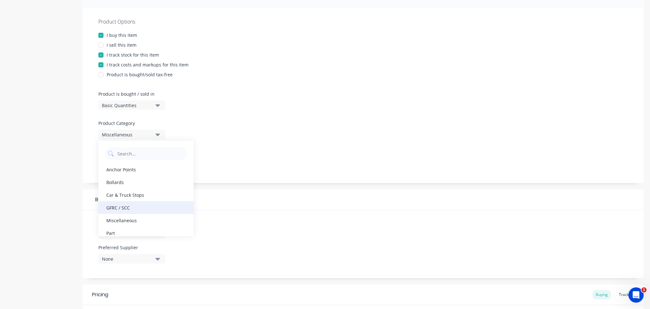
click at [126, 205] on div "GFRC / SCC" at bounding box center [145, 207] width 95 height 13
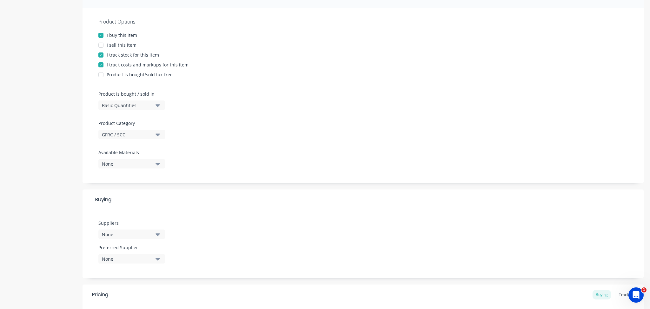
click at [99, 43] on div at bounding box center [101, 45] width 13 height 13
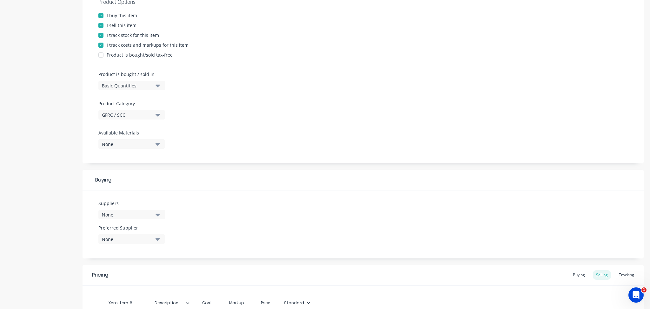
scroll to position [131, 0]
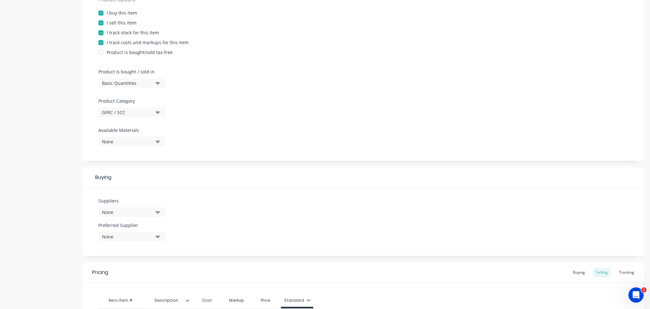
click at [157, 143] on icon "button" at bounding box center [158, 141] width 4 height 7
click at [157, 211] on icon "button" at bounding box center [158, 212] width 4 height 3
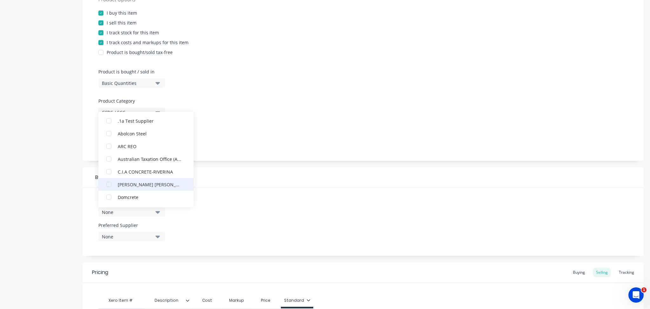
scroll to position [27, 0]
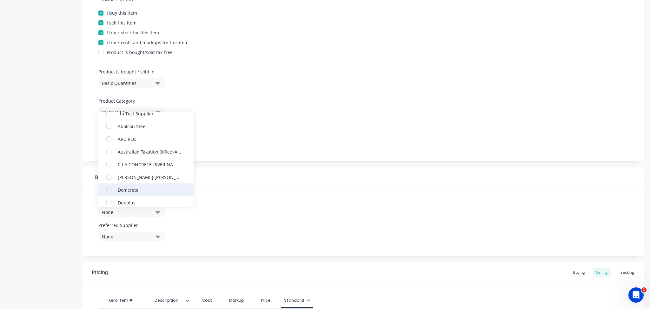
click at [144, 188] on div "Domcrete" at bounding box center [149, 189] width 63 height 7
click at [200, 220] on div "Suppliers 1 suppliers selected Domcrete .1a Test Supplier Abolcon Steel ARC REO…" at bounding box center [363, 222] width 561 height 68
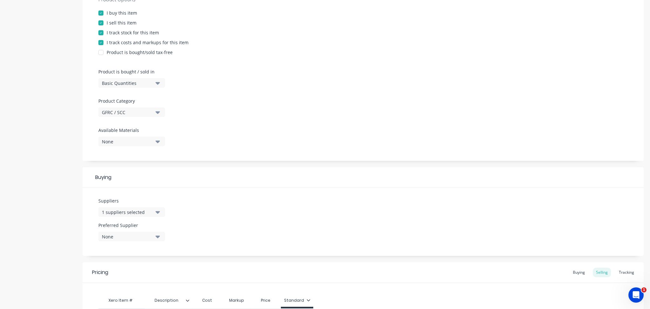
click at [158, 236] on icon "button" at bounding box center [158, 236] width 4 height 3
click at [135, 269] on div "Domcrete" at bounding box center [149, 271] width 63 height 7
type textarea "x"
click at [193, 239] on div "Suppliers 1 suppliers selected Preferred Supplier Domcrete Domcrete" at bounding box center [363, 222] width 561 height 68
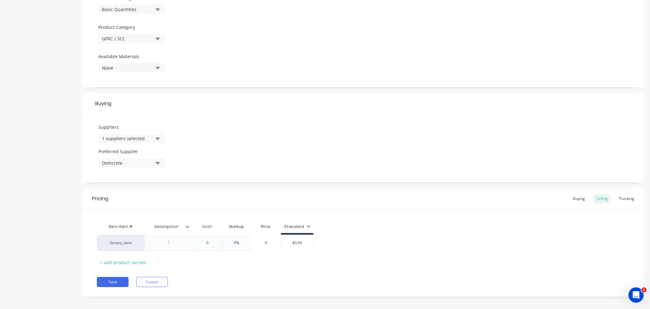
scroll to position [210, 0]
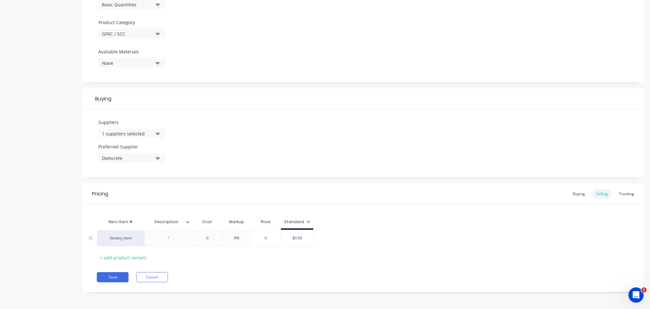
click at [167, 239] on div at bounding box center [169, 238] width 32 height 8
type textarea "x"
type input "0"
click at [212, 236] on input "0" at bounding box center [207, 238] width 32 height 6
type input "2"
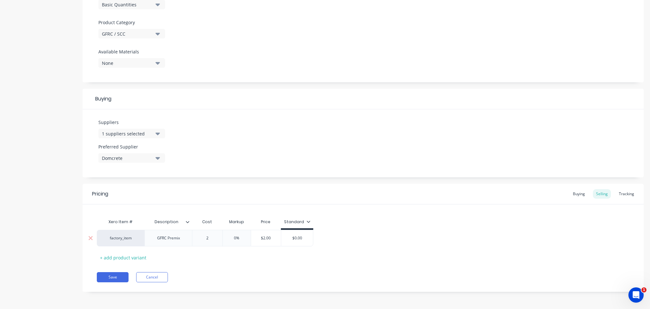
type textarea "x"
type input "20"
click at [238, 236] on input "0%" at bounding box center [239, 238] width 32 height 6
type input "%"
type textarea "x"
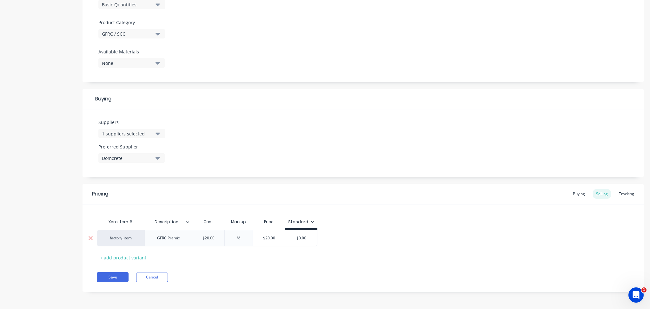
type input "5%"
type textarea "x"
type input "%"
type textarea "x"
type input "1%"
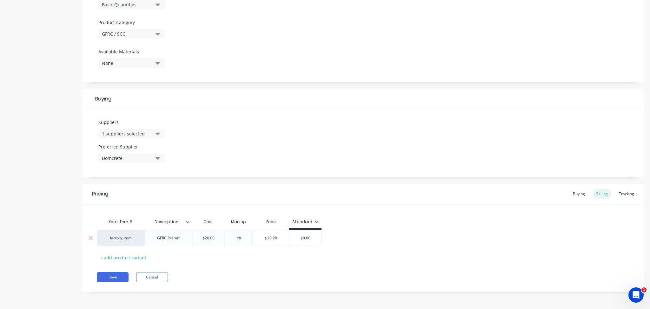
type textarea "x"
type input "10%"
type textarea "x"
type input "100%"
click at [330, 249] on div "Xero Item # Description Cost Markup Price Standard factory_item GFRC Premix $20…" at bounding box center [363, 238] width 533 height 47
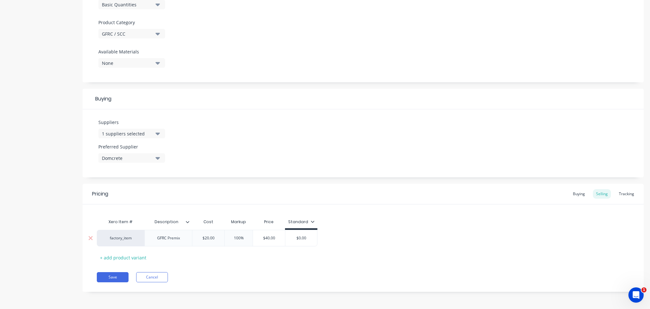
type input "$0.00"
click at [304, 235] on input "$0.00" at bounding box center [301, 238] width 32 height 6
type textarea "x"
type input "$.00"
type textarea "x"
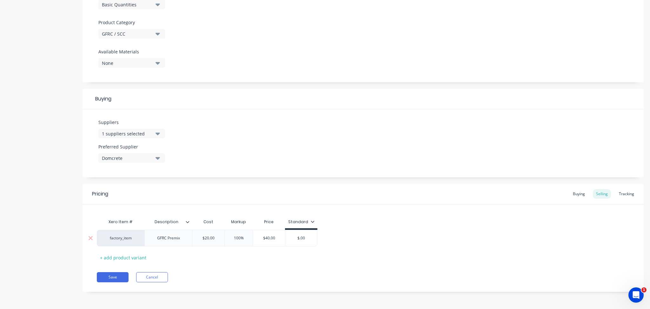
type input "$4.00"
type textarea "x"
type input "$40.00"
click at [363, 244] on div "factory_item GFRC Premix $20.00 20 100% 100% $40.00 $40.00 $40.00" at bounding box center [363, 237] width 533 height 17
click at [574, 195] on div "Buying" at bounding box center [579, 194] width 18 height 10
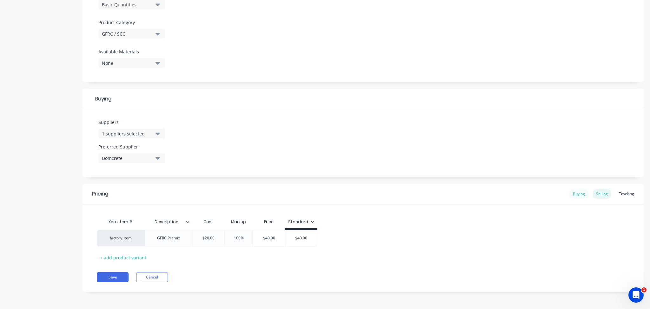
scroll to position [209, 0]
type input "$0.00"
click at [209, 238] on input "$0.00" at bounding box center [209, 238] width 34 height 6
type textarea "x"
type input "$2.00"
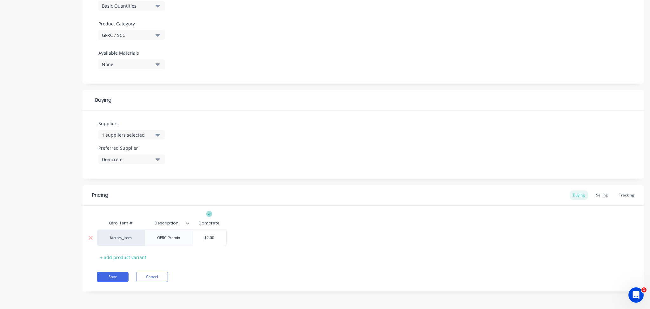
type textarea "x"
type input "$20.00"
click at [244, 244] on div "factory_item GFRC Premix $20.00 $20.00" at bounding box center [363, 237] width 533 height 17
click at [622, 195] on div "Tracking" at bounding box center [627, 195] width 22 height 10
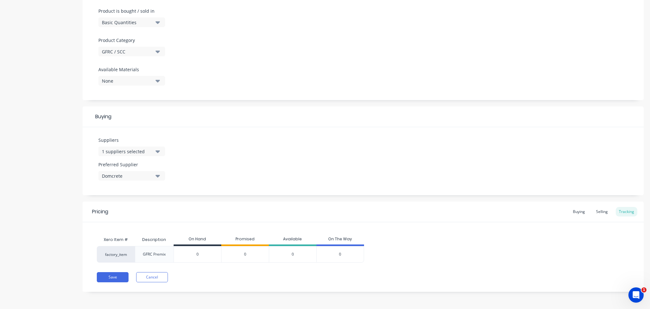
click at [196, 252] on input "0" at bounding box center [197, 254] width 47 height 6
type input "50"
type textarea "x"
type input "50"
click at [121, 279] on button "Save" at bounding box center [113, 277] width 32 height 10
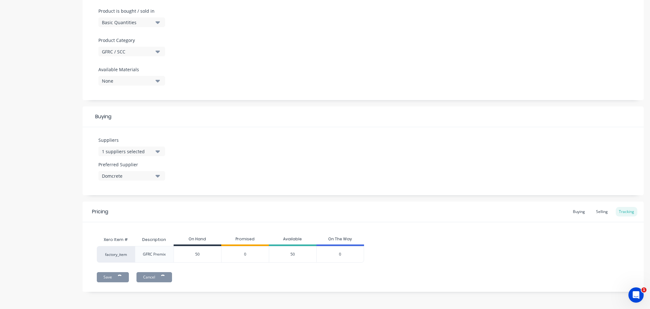
type textarea "x"
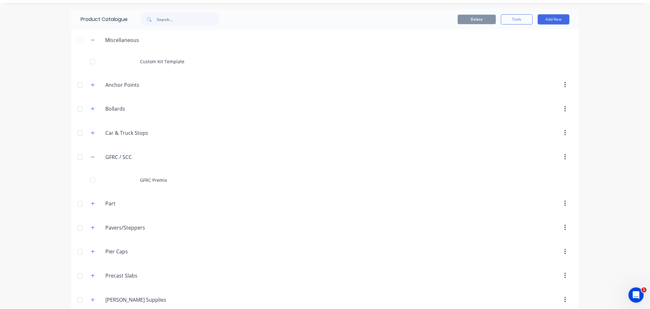
scroll to position [20, 0]
